Goal: Task Accomplishment & Management: Manage account settings

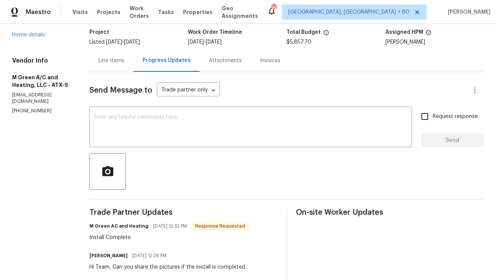
scroll to position [37, 0]
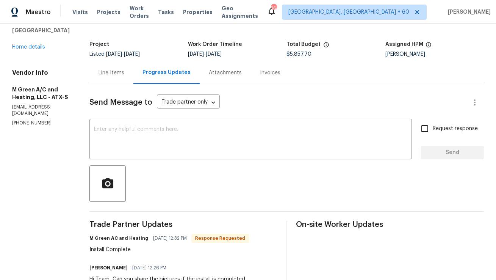
click at [124, 71] on div "Line Items" at bounding box center [112, 73] width 26 height 8
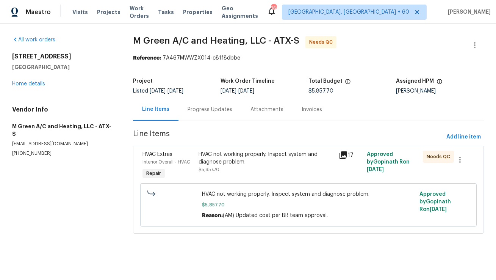
click at [243, 170] on div "HVAC not working properly. Inspect system and diagnose problem. $5,857.70" at bounding box center [267, 162] width 136 height 23
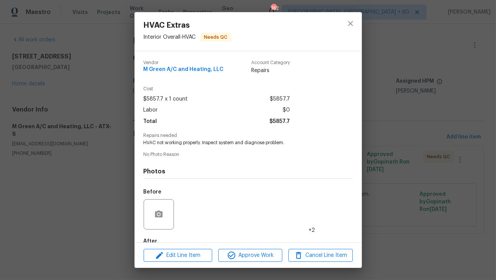
scroll to position [44, 0]
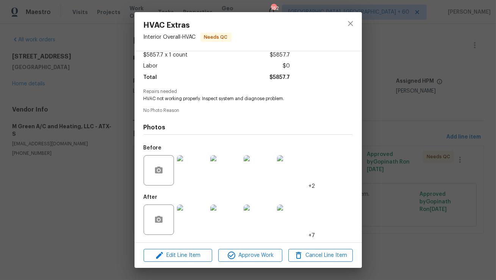
click at [192, 221] on img at bounding box center [192, 219] width 30 height 30
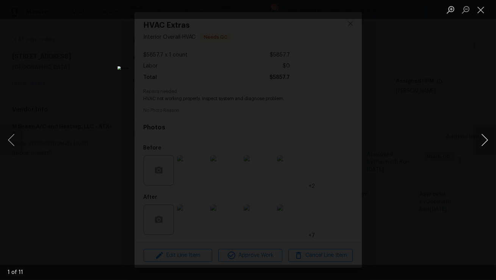
click at [485, 135] on button "Next image" at bounding box center [485, 140] width 23 height 30
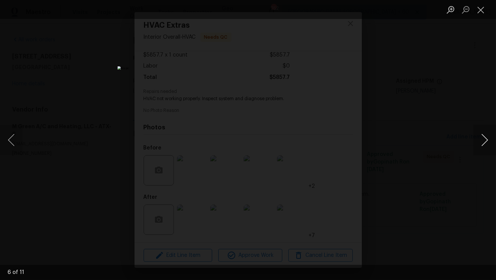
click at [485, 135] on button "Next image" at bounding box center [485, 140] width 23 height 30
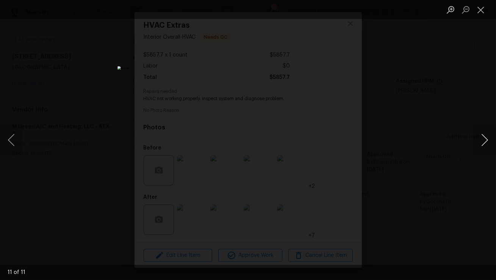
click at [485, 135] on button "Next image" at bounding box center [485, 140] width 23 height 30
click at [485, 14] on button "Close lightbox" at bounding box center [481, 9] width 15 height 13
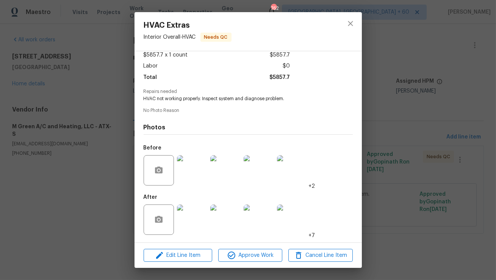
click at [204, 174] on img at bounding box center [192, 170] width 30 height 30
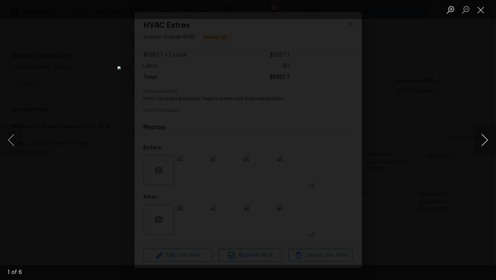
click at [488, 136] on button "Next image" at bounding box center [485, 140] width 23 height 30
click at [482, 17] on li "Lightbox" at bounding box center [481, 9] width 15 height 19
click at [482, 10] on button "Close lightbox" at bounding box center [481, 9] width 15 height 13
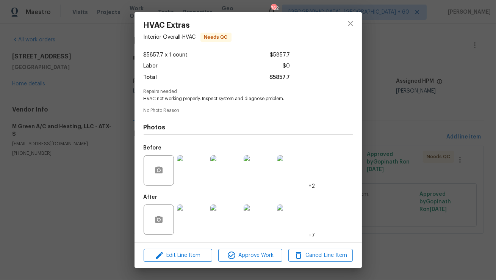
click at [188, 216] on img at bounding box center [192, 219] width 30 height 30
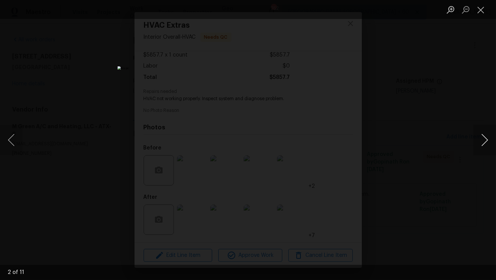
click at [487, 146] on button "Next image" at bounding box center [485, 140] width 23 height 30
click at [490, 145] on button "Next image" at bounding box center [485, 140] width 23 height 30
click at [489, 144] on button "Next image" at bounding box center [485, 140] width 23 height 30
click at [488, 142] on button "Next image" at bounding box center [485, 140] width 23 height 30
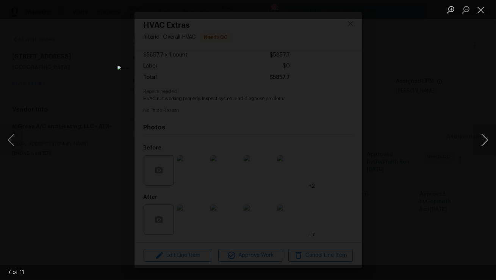
click at [488, 143] on button "Next image" at bounding box center [485, 140] width 23 height 30
click at [480, 11] on button "Close lightbox" at bounding box center [481, 9] width 15 height 13
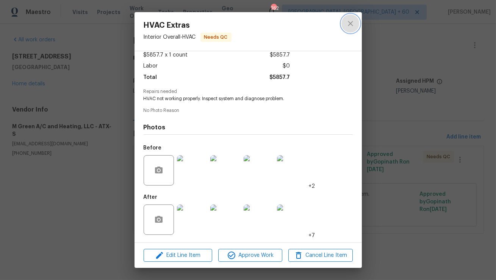
click at [353, 20] on icon "close" at bounding box center [350, 23] width 9 height 9
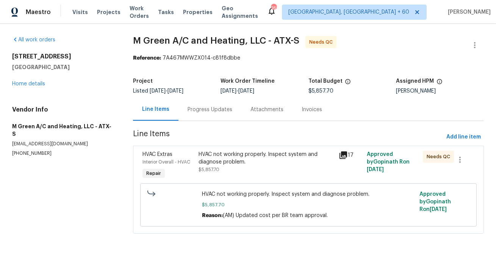
click at [237, 157] on div "HVAC not working properly. Inspect system and diagnose problem." at bounding box center [267, 158] width 136 height 15
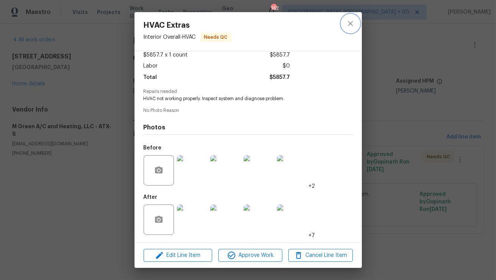
click at [347, 24] on icon "close" at bounding box center [350, 23] width 9 height 9
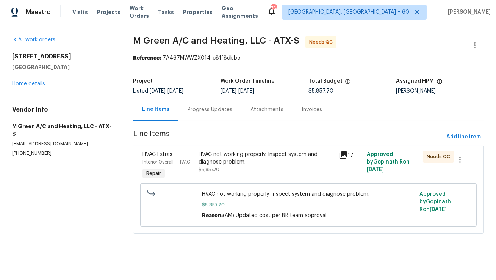
click at [196, 115] on div "Progress Updates" at bounding box center [210, 109] width 63 height 22
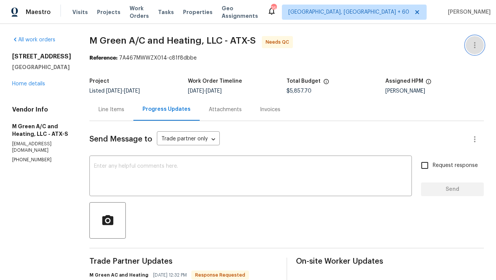
click at [479, 44] on icon "button" at bounding box center [475, 45] width 9 height 9
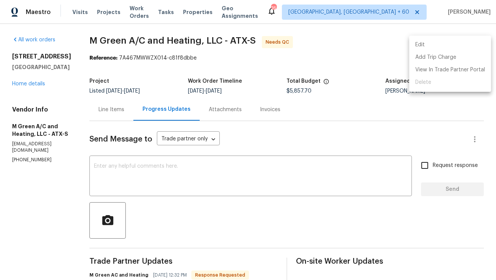
click at [471, 45] on li "Edit" at bounding box center [451, 45] width 82 height 13
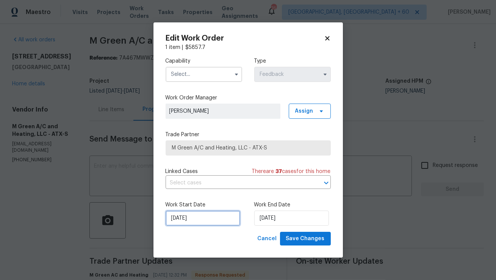
click at [201, 218] on input "[DATE]" at bounding box center [203, 217] width 75 height 15
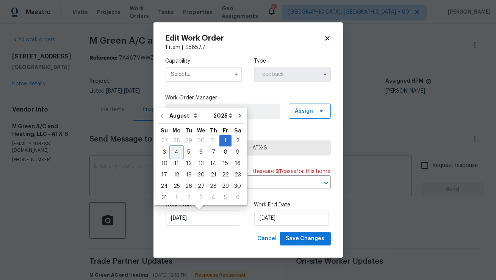
click at [176, 153] on div "4" at bounding box center [177, 152] width 12 height 11
type input "[DATE]"
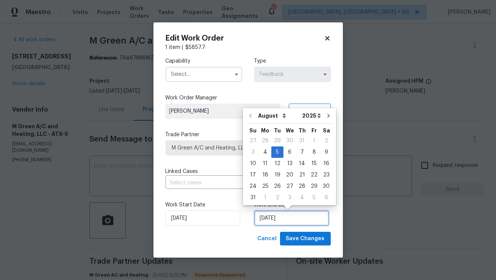
click at [266, 220] on input "[DATE]" at bounding box center [291, 217] width 75 height 15
click at [290, 165] on div "13" at bounding box center [290, 163] width 13 height 11
type input "[DATE]"
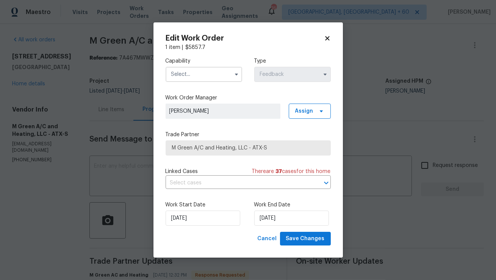
click at [215, 71] on input "text" at bounding box center [204, 74] width 77 height 15
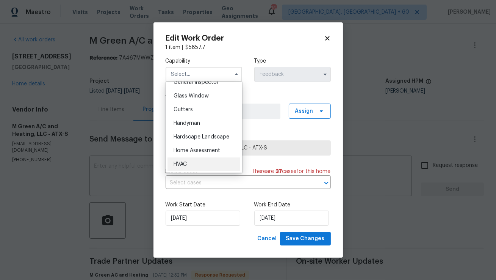
click at [183, 165] on span "HVAC" at bounding box center [180, 164] width 13 height 5
type input "HVAC"
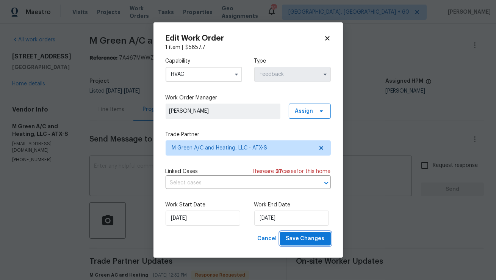
click at [307, 242] on span "Save Changes" at bounding box center [305, 238] width 39 height 9
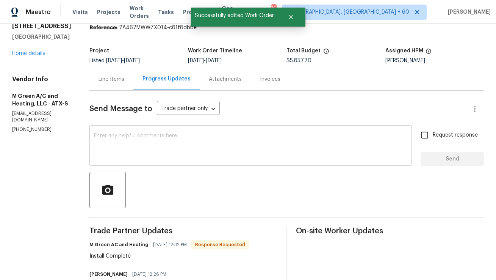
scroll to position [0, 0]
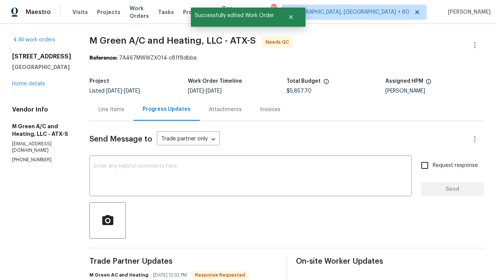
click at [124, 111] on div "Line Items" at bounding box center [112, 110] width 26 height 8
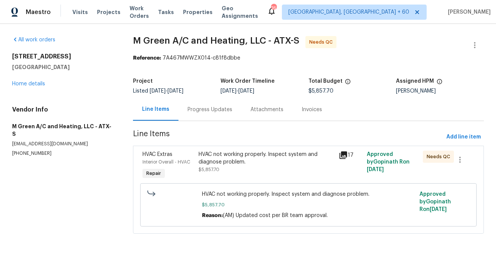
click at [237, 165] on div "HVAC not working properly. Inspect system and diagnose problem." at bounding box center [267, 158] width 136 height 15
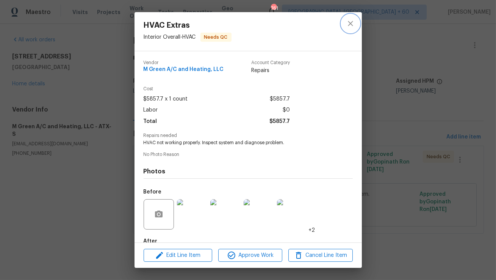
click at [349, 21] on icon "close" at bounding box center [350, 23] width 5 height 5
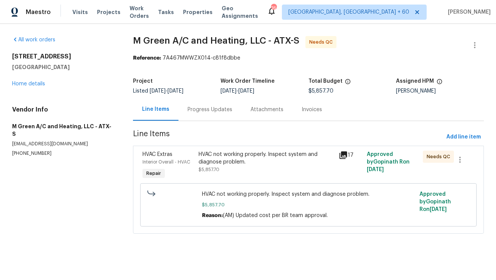
click at [215, 167] on span "$5,857.70" at bounding box center [209, 169] width 21 height 5
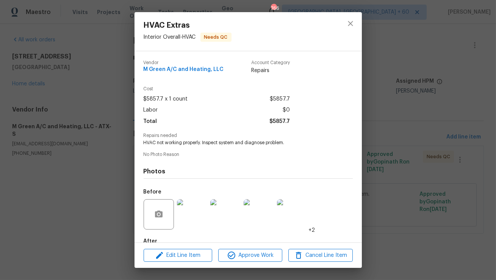
scroll to position [44, 0]
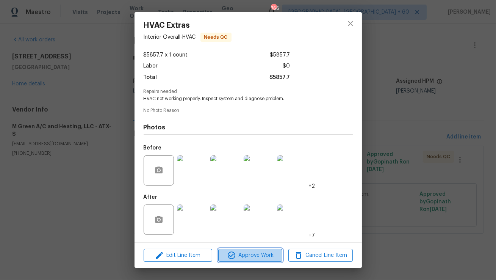
click at [239, 259] on span "Approve Work" at bounding box center [251, 255] width 60 height 9
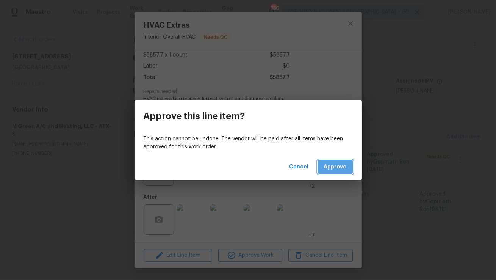
click at [342, 171] on span "Approve" at bounding box center [335, 166] width 23 height 9
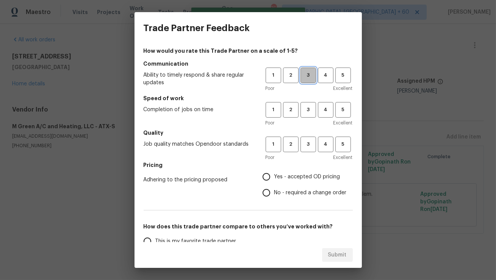
click at [306, 82] on button "3" at bounding box center [309, 76] width 16 height 16
click at [306, 113] on span "3" at bounding box center [308, 109] width 14 height 9
click at [307, 141] on span "3" at bounding box center [308, 144] width 14 height 9
click at [268, 191] on input "No - required a change order" at bounding box center [267, 193] width 16 height 16
radio input "true"
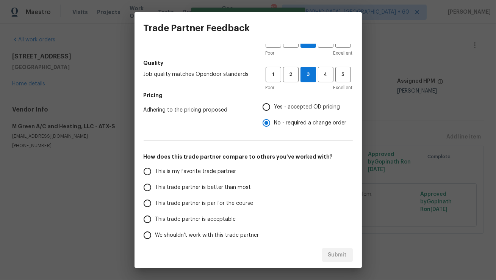
scroll to position [78, 0]
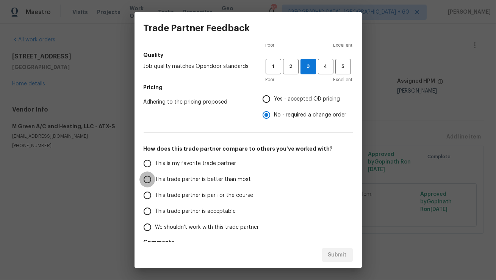
click at [149, 181] on input "This trade partner is better than most" at bounding box center [148, 179] width 16 height 16
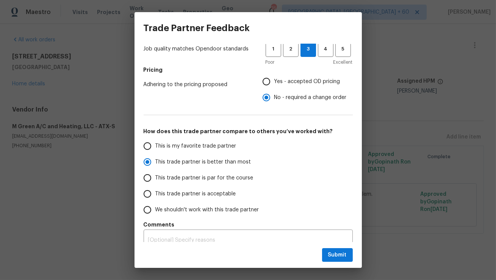
scroll to position [105, 0]
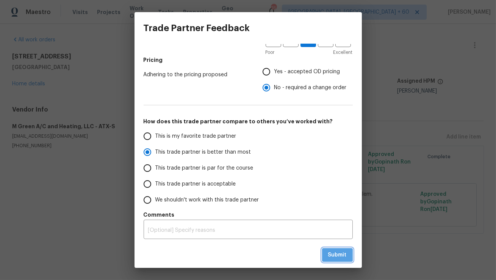
click at [329, 254] on span "Submit" at bounding box center [337, 254] width 19 height 9
radio input "true"
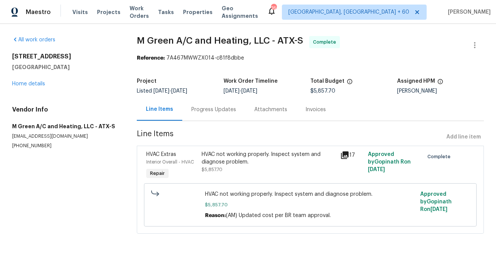
click at [212, 108] on div "Progress Updates" at bounding box center [214, 110] width 45 height 8
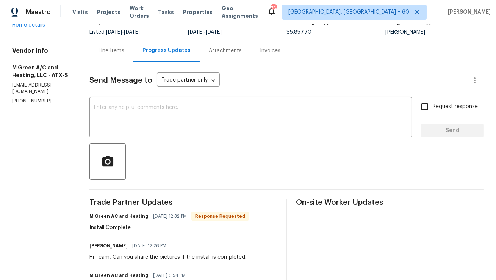
scroll to position [33, 0]
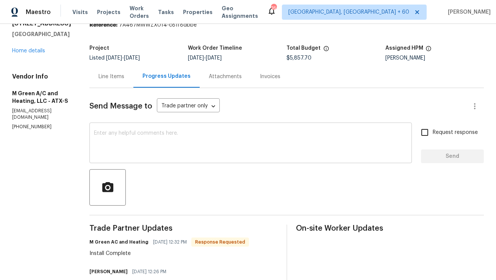
click at [156, 151] on textarea at bounding box center [251, 143] width 314 height 27
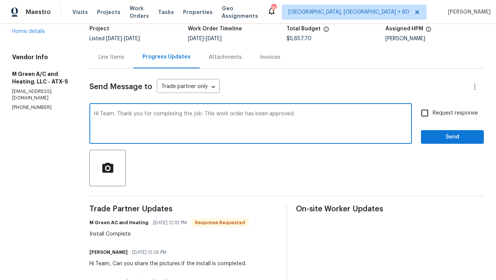
scroll to position [53, 0]
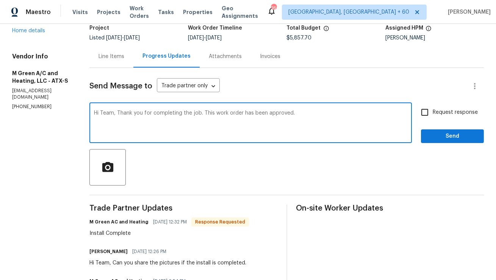
type textarea "Hi Team, Thank you for completing the job. This work order has been approved."
click at [430, 133] on span "Send" at bounding box center [452, 136] width 51 height 9
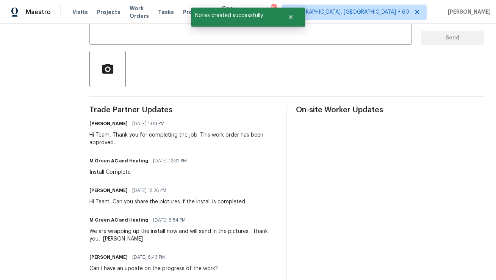
scroll to position [0, 0]
